Goal: Task Accomplishment & Management: Use online tool/utility

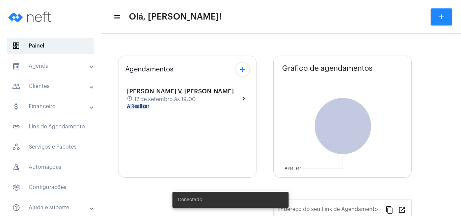
type input "[URL][DOMAIN_NAME][PERSON_NAME]"
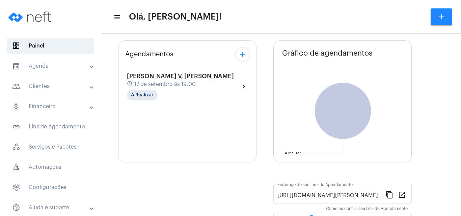
scroll to position [45, 0]
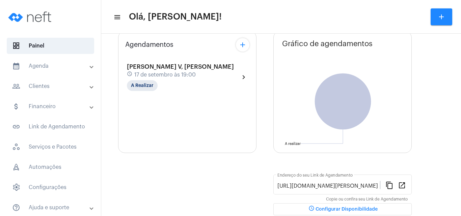
click at [167, 66] on span "[PERSON_NAME] V, [PERSON_NAME]" at bounding box center [180, 67] width 107 height 6
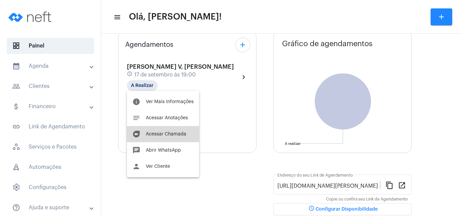
click at [167, 133] on span "Acessar Chamada" at bounding box center [166, 134] width 40 height 5
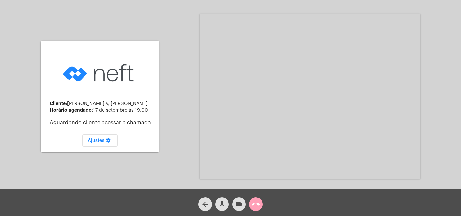
click at [253, 207] on mat-icon "call_end" at bounding box center [256, 204] width 8 height 8
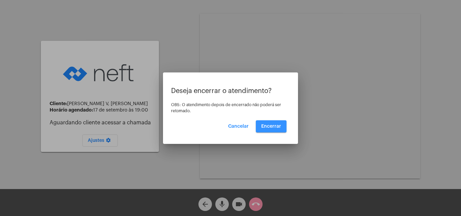
click at [271, 127] on span "Encerrar" at bounding box center [271, 126] width 20 height 5
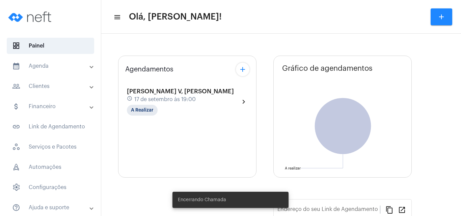
type input "[URL][DOMAIN_NAME][PERSON_NAME]"
